Goal: Task Accomplishment & Management: Manage account settings

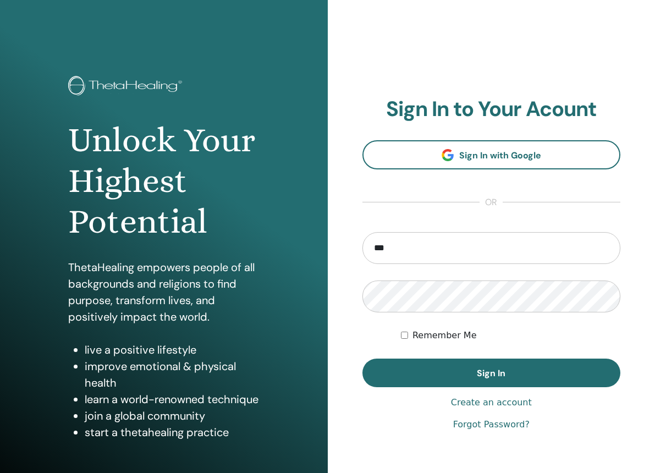
click at [362, 358] on button "Sign In" at bounding box center [491, 372] width 258 height 29
type input "**********"
click at [362, 358] on button "Sign In" at bounding box center [491, 372] width 258 height 29
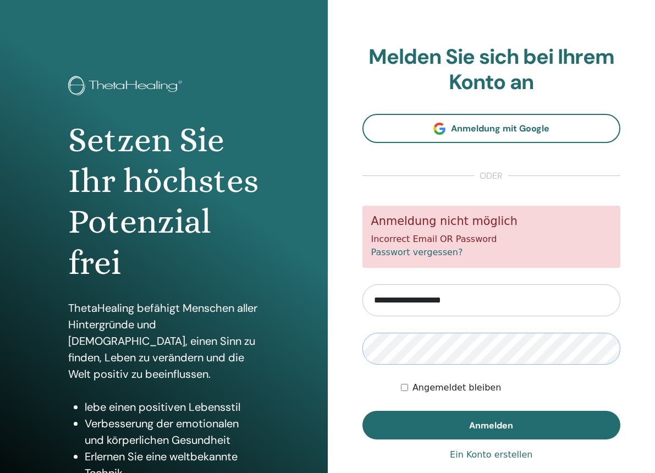
click at [362, 411] on button "Anmelden" at bounding box center [491, 425] width 258 height 29
